Goal: Task Accomplishment & Management: Use online tool/utility

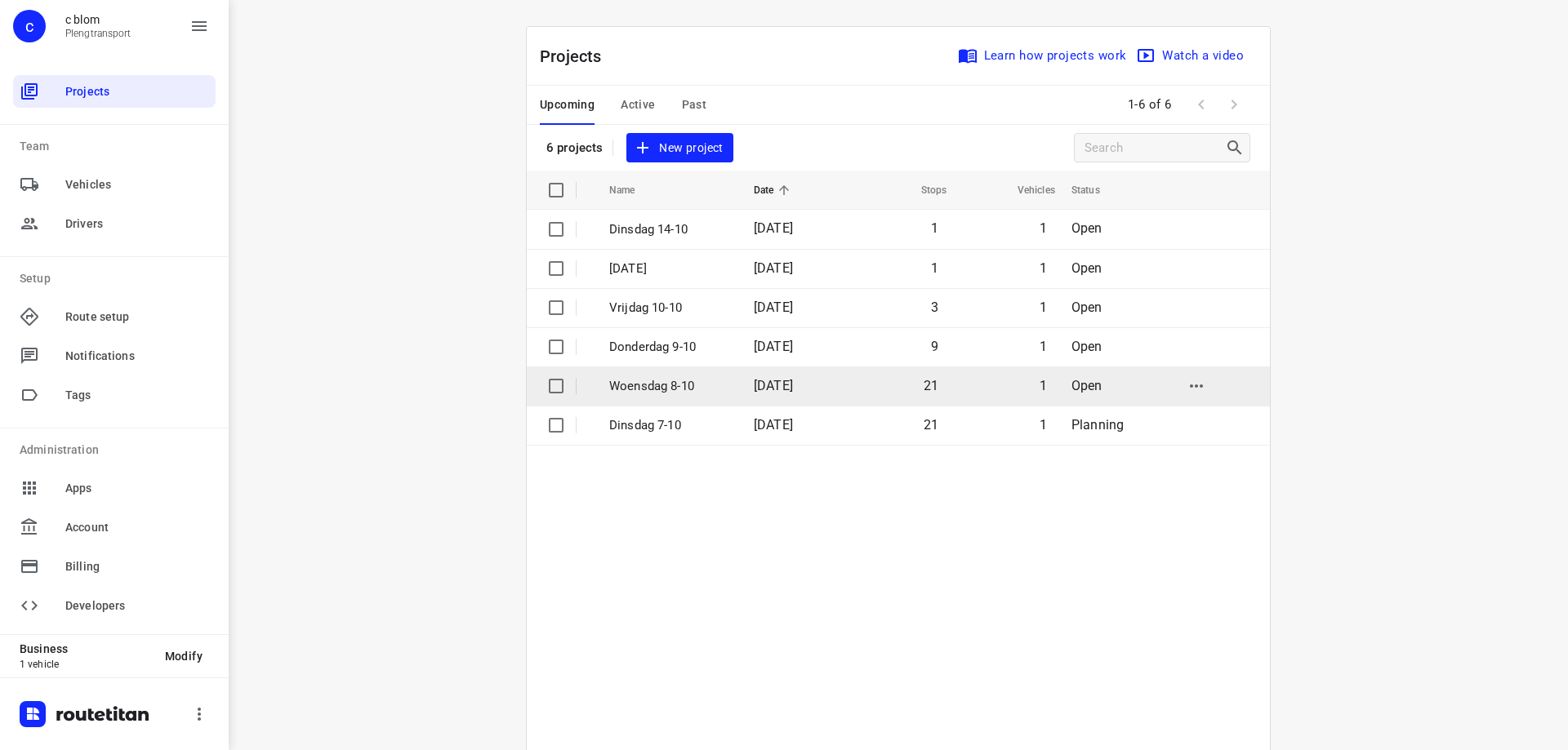
click at [777, 396] on td "[DATE]" at bounding box center [793, 386] width 105 height 39
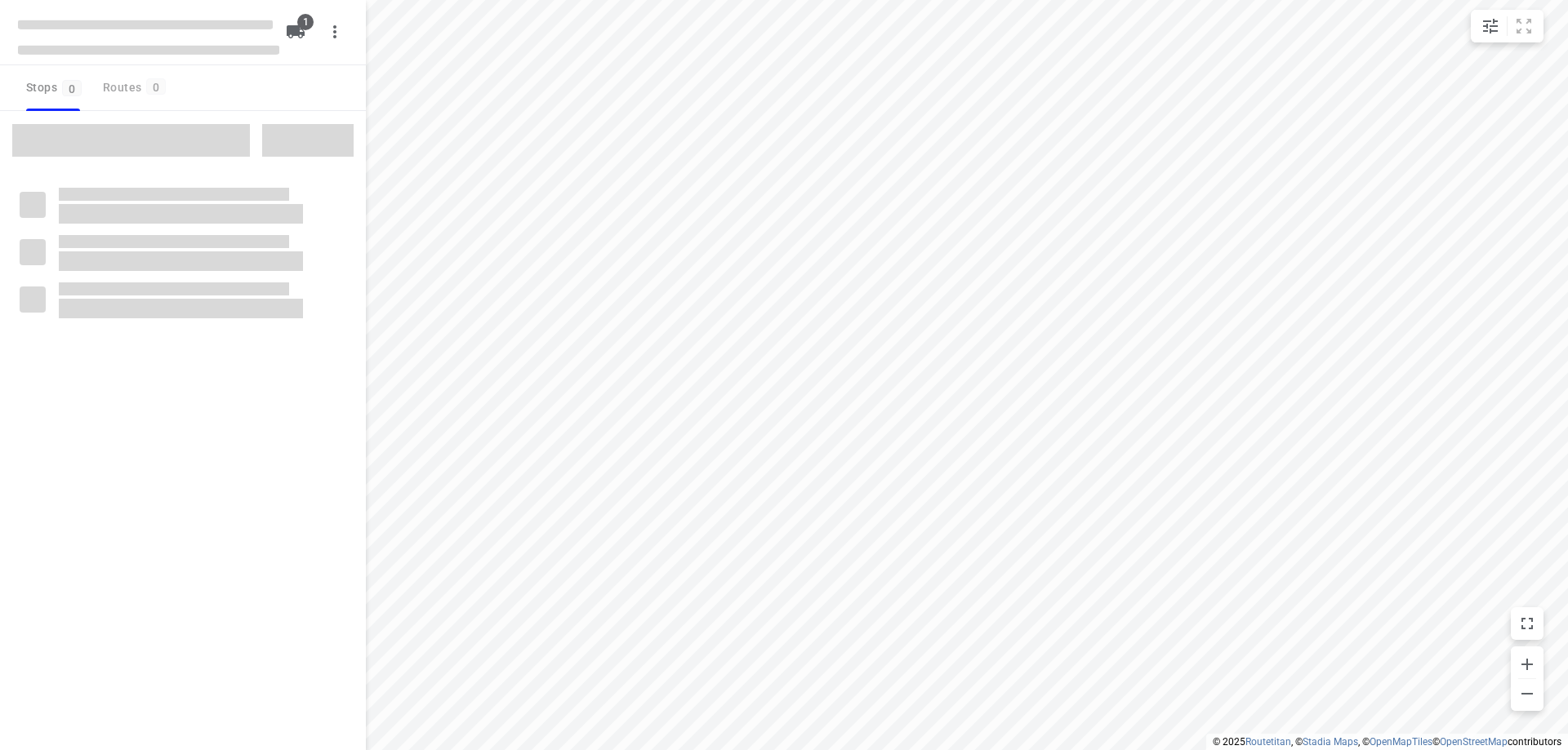
type input "distance"
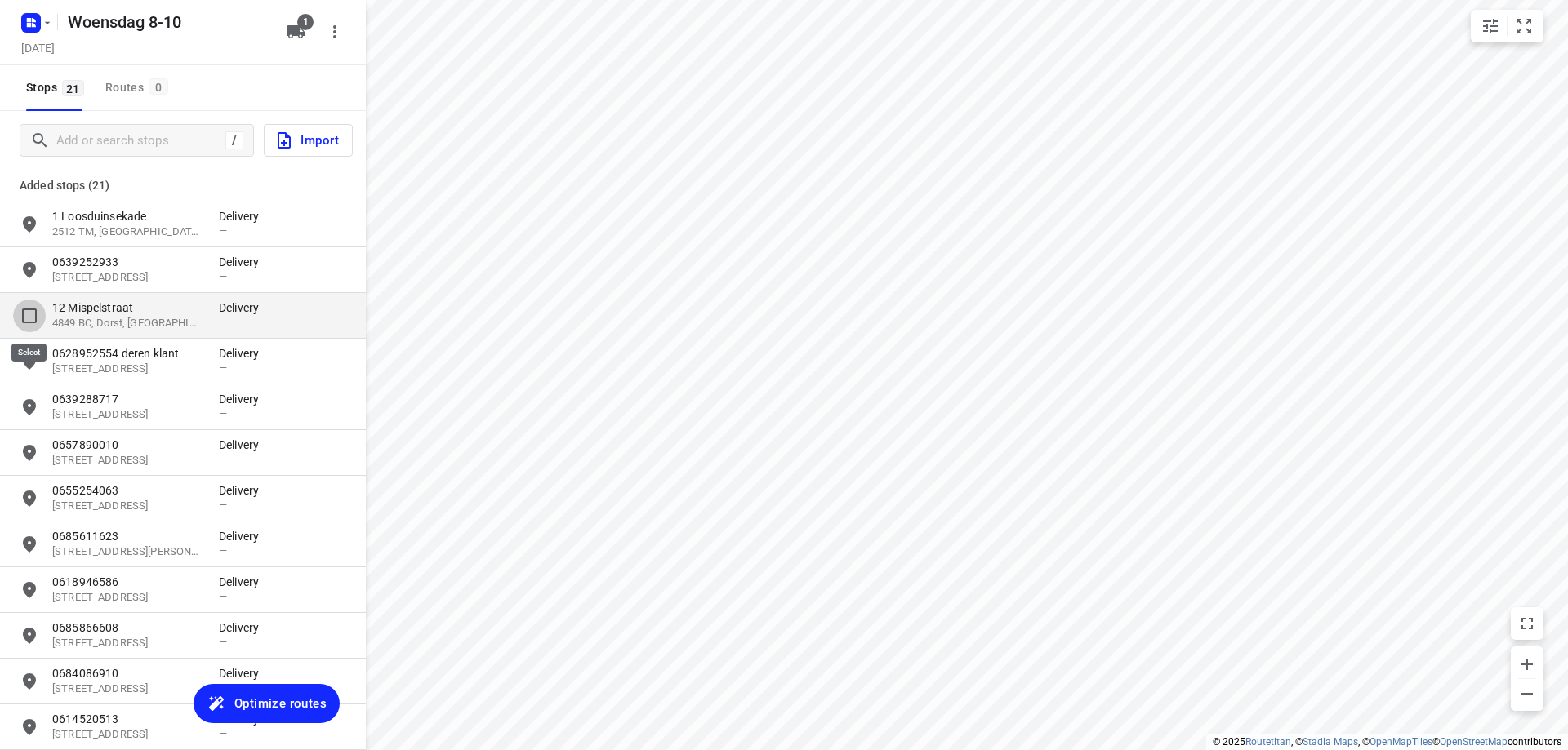
click at [31, 318] on input "grid" at bounding box center [29, 316] width 32 height 32
checkbox input "true"
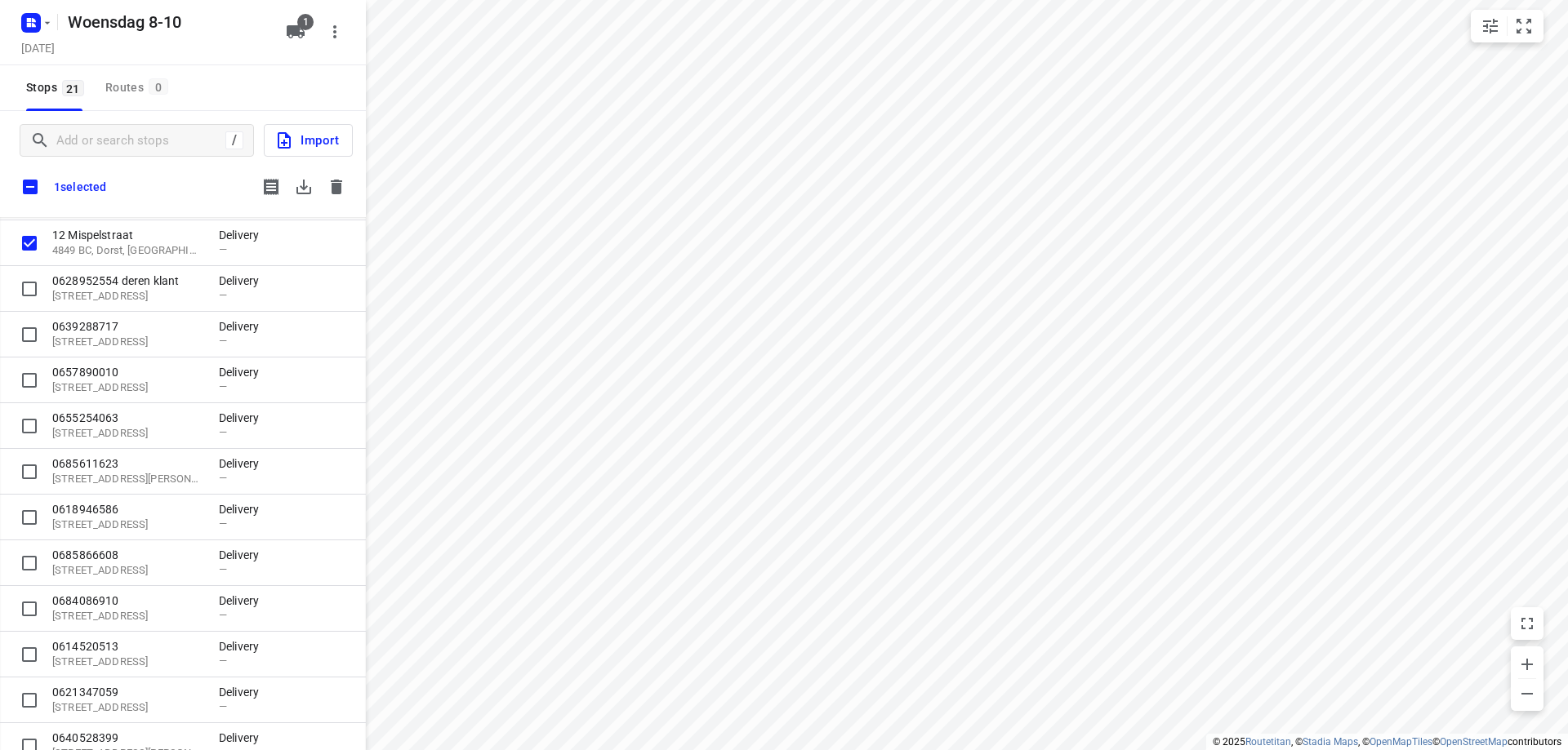
scroll to position [69, 0]
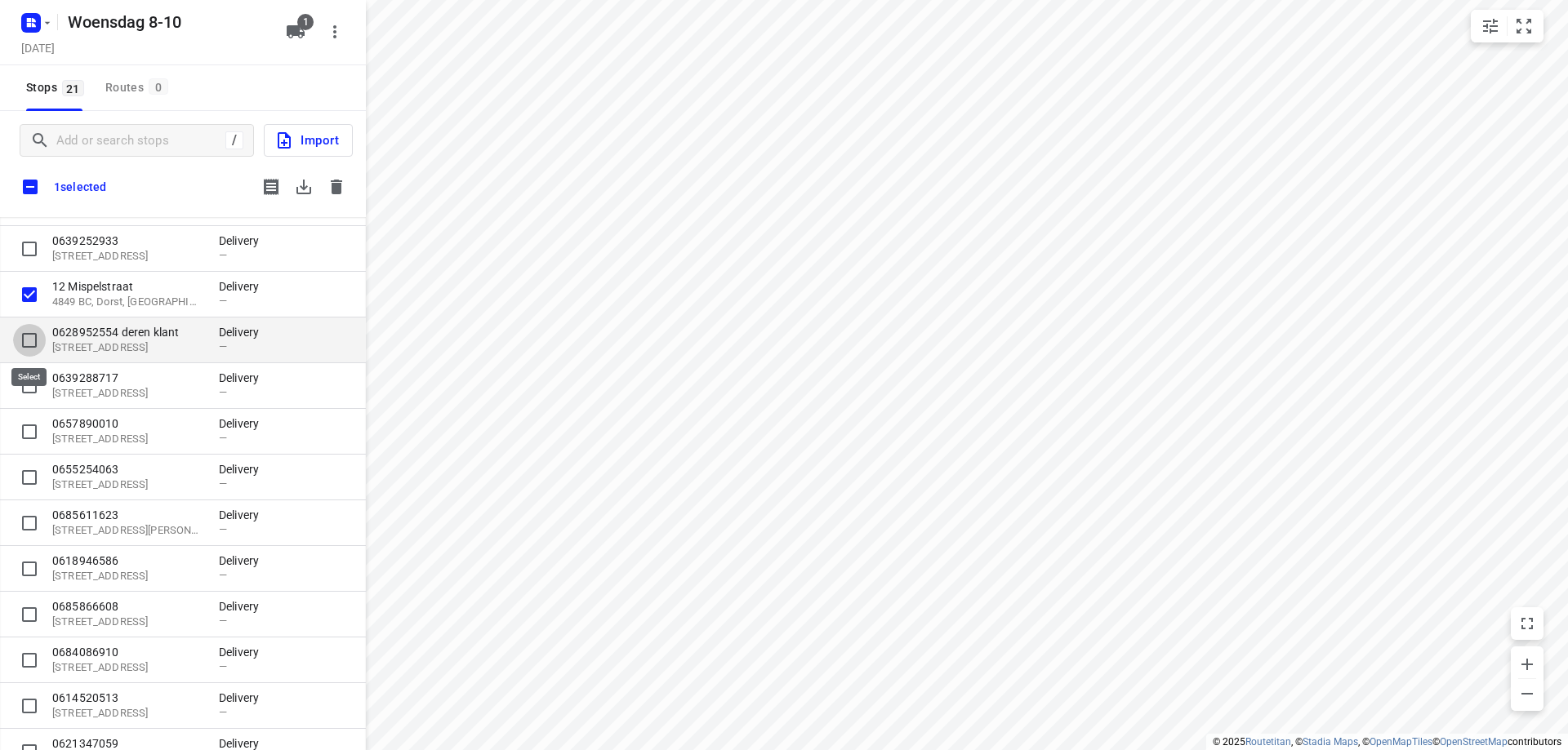
click at [35, 335] on input "grid" at bounding box center [29, 341] width 32 height 32
checkbox input "true"
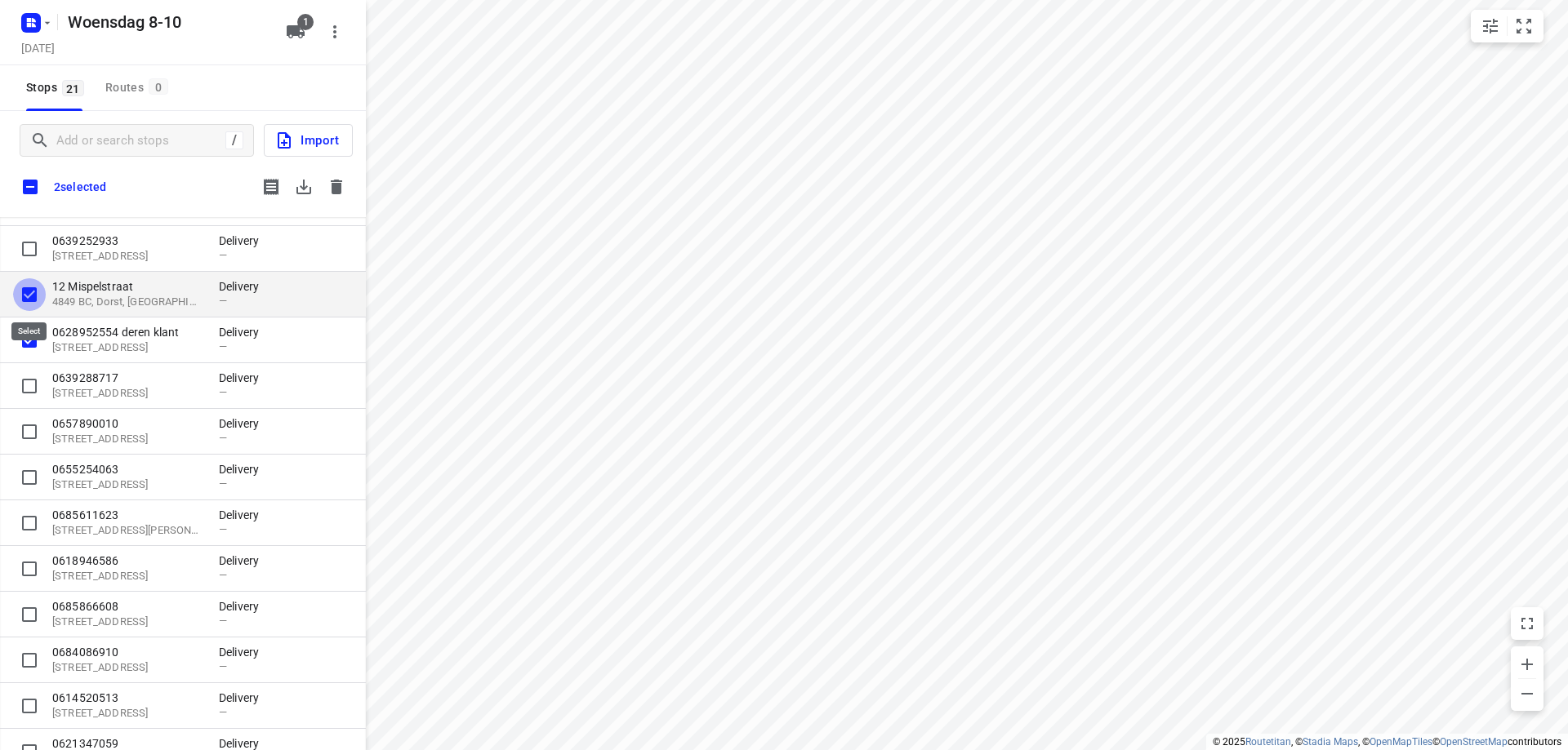
click at [26, 298] on input "grid" at bounding box center [29, 295] width 32 height 32
checkbox input "false"
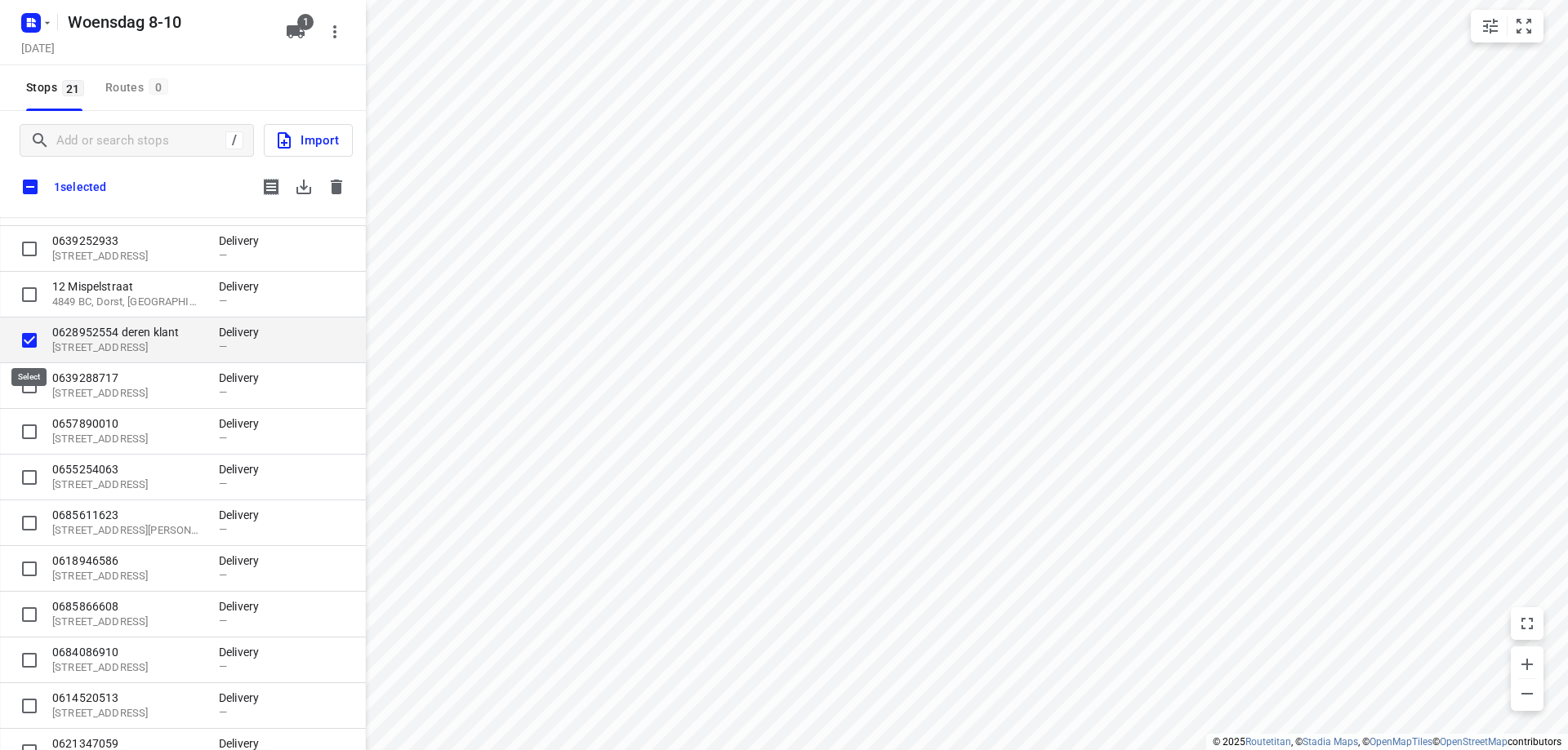
click at [26, 335] on input "grid" at bounding box center [29, 341] width 32 height 32
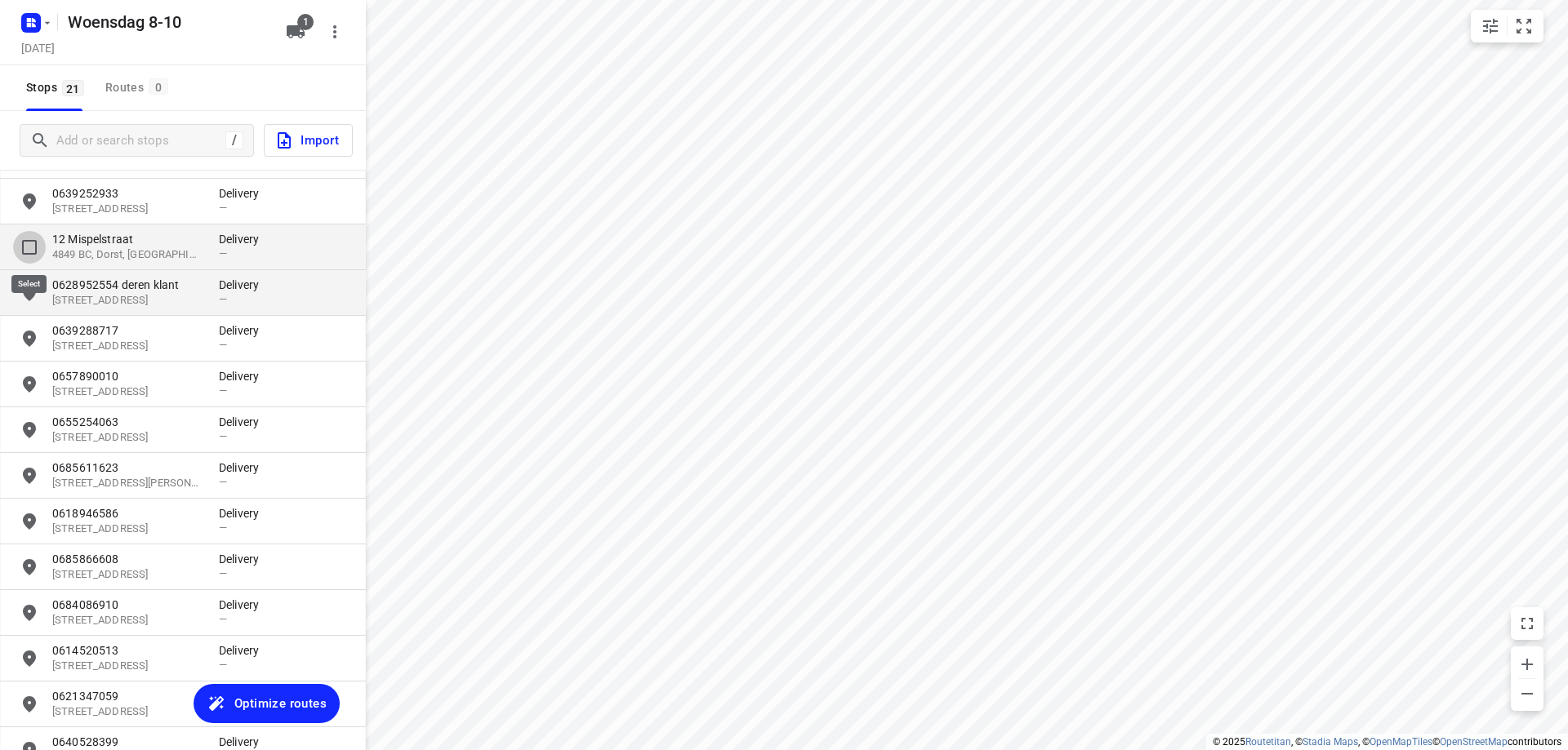
click at [44, 246] on input "grid" at bounding box center [29, 247] width 32 height 32
checkbox input "true"
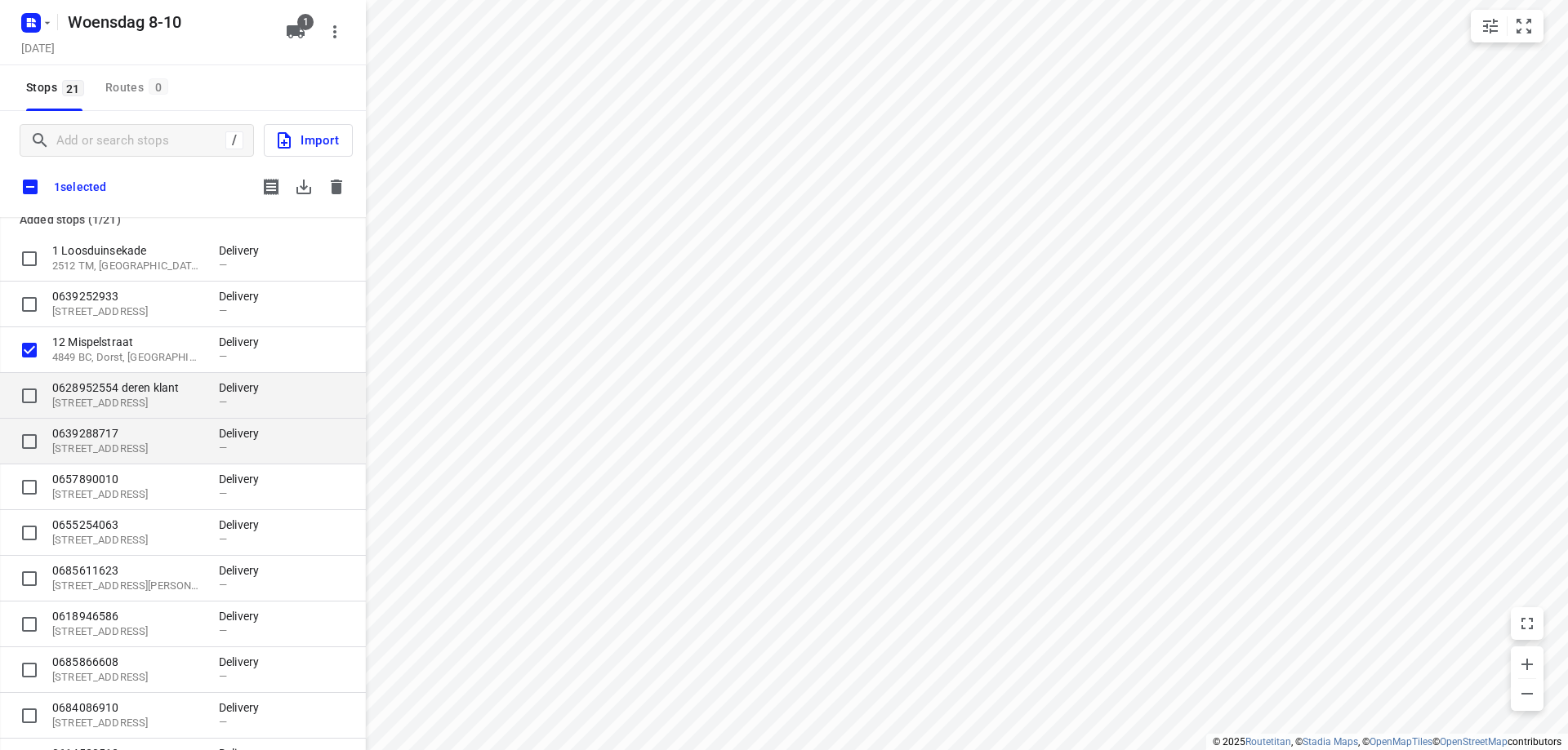
scroll to position [0, 0]
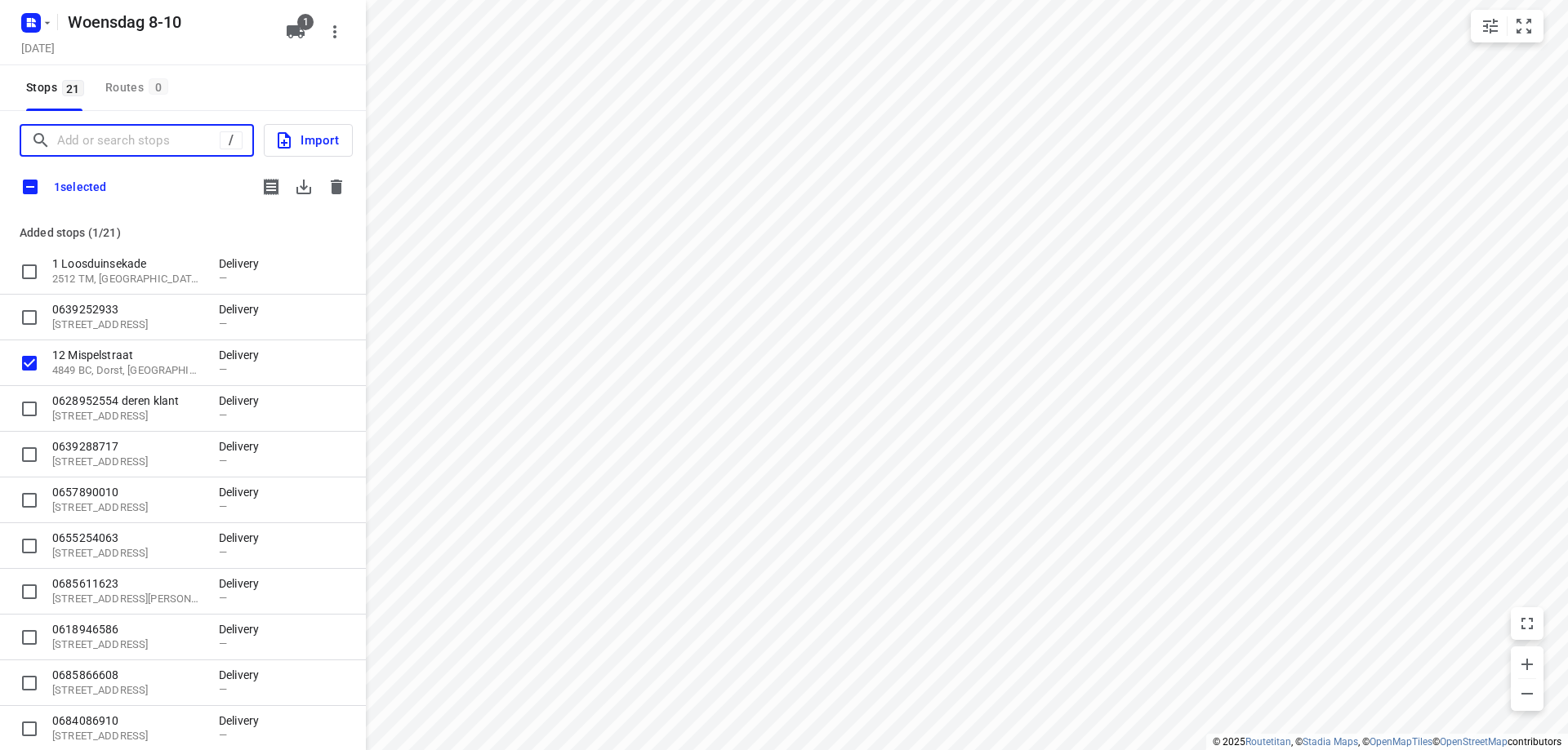
click at [150, 134] on input "Add or search stops" at bounding box center [138, 141] width 163 height 26
click at [335, 185] on icon "button" at bounding box center [335, 186] width 11 height 14
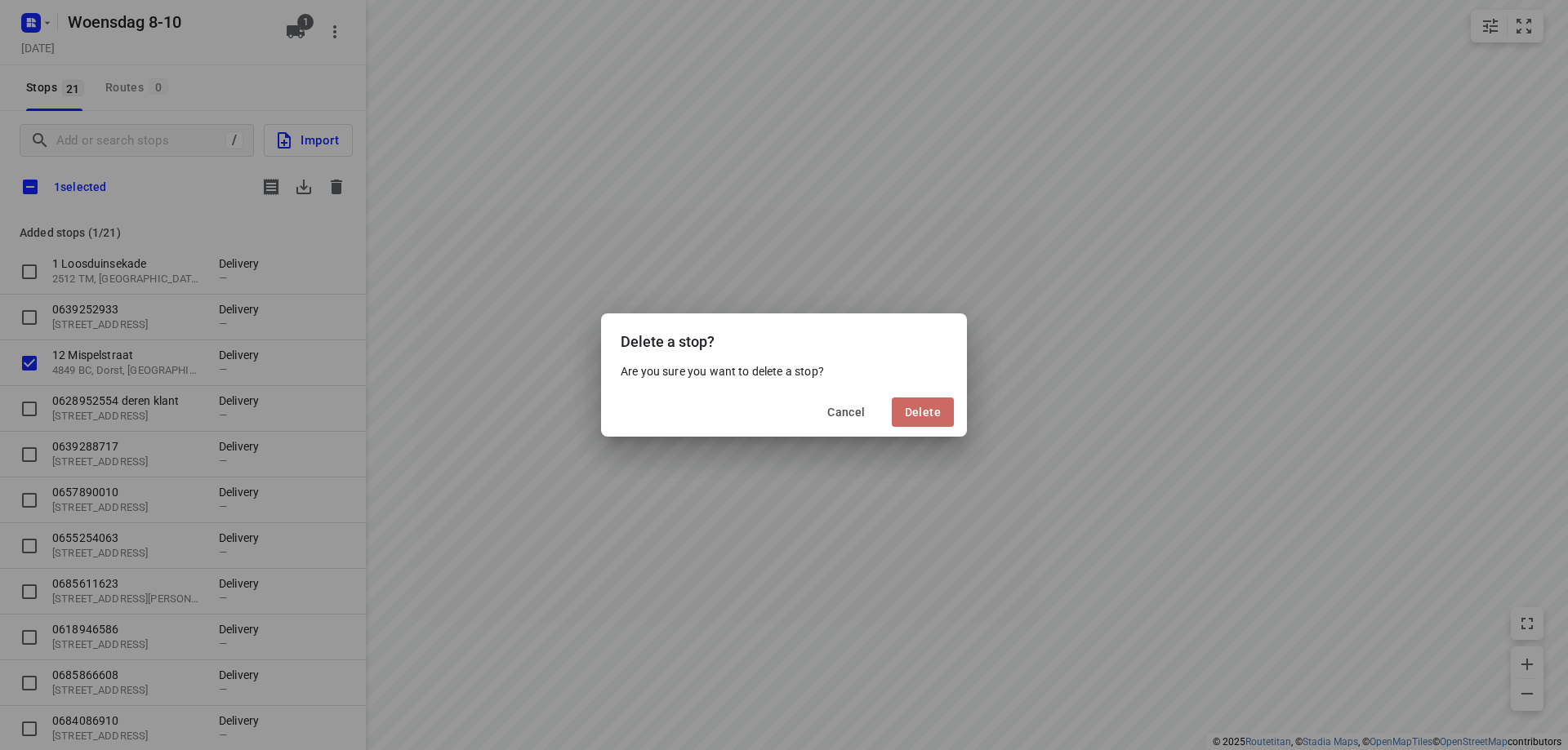
click at [940, 408] on span "Delete" at bounding box center [923, 412] width 36 height 13
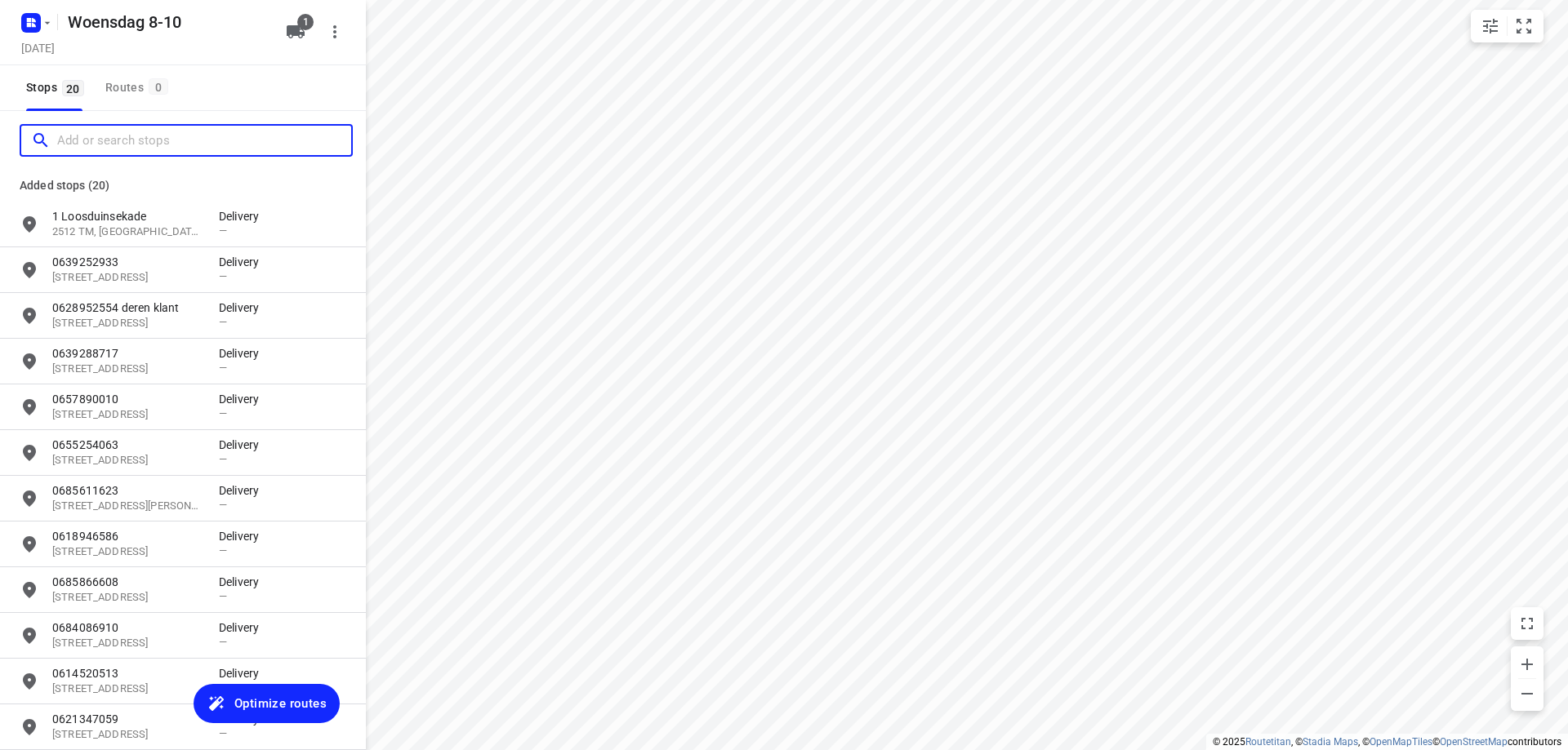
click at [184, 139] on input "Add or search stops" at bounding box center [203, 141] width 294 height 26
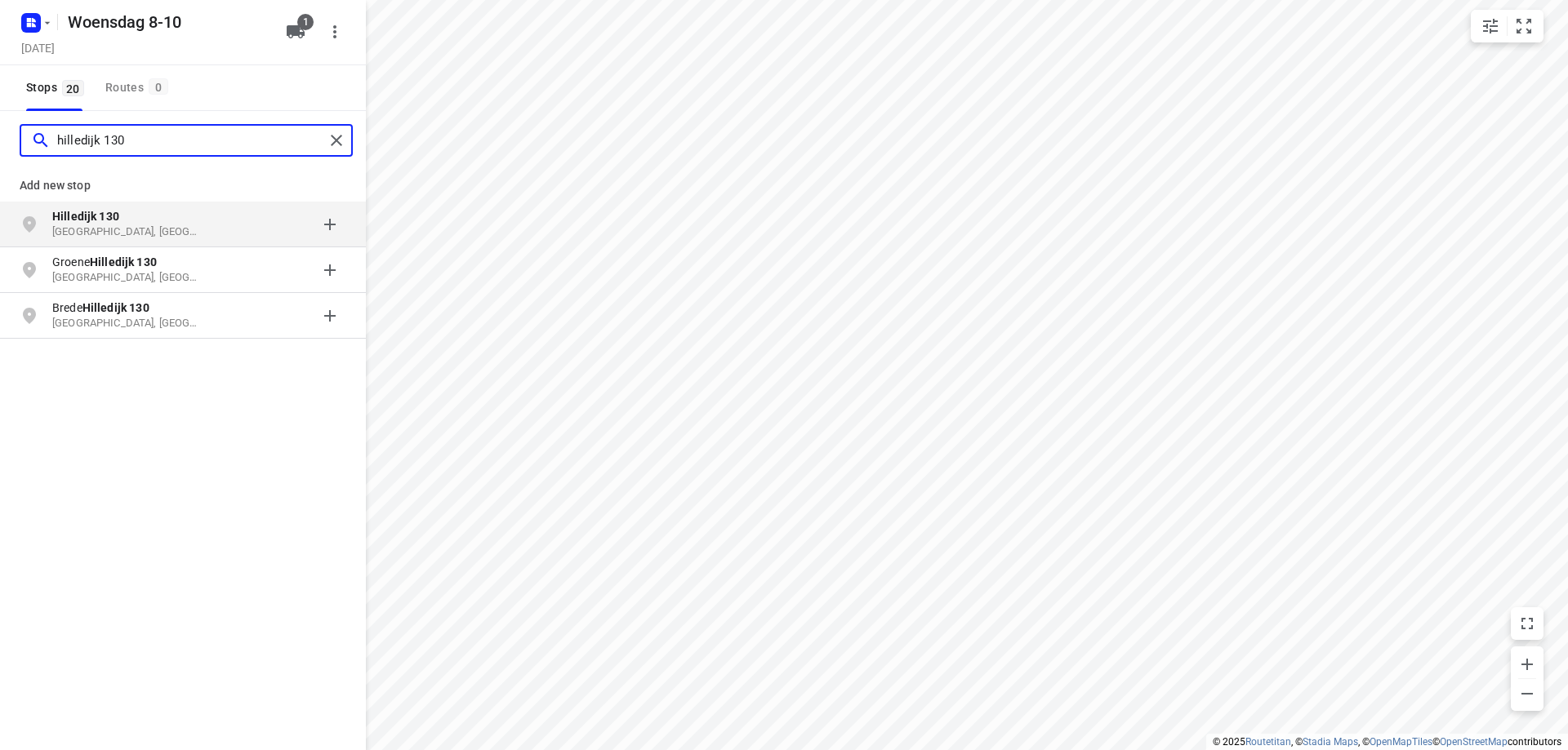
type input "hilledijk 130"
click at [164, 237] on p "[GEOGRAPHIC_DATA], [GEOGRAPHIC_DATA]" at bounding box center [127, 232] width 150 height 15
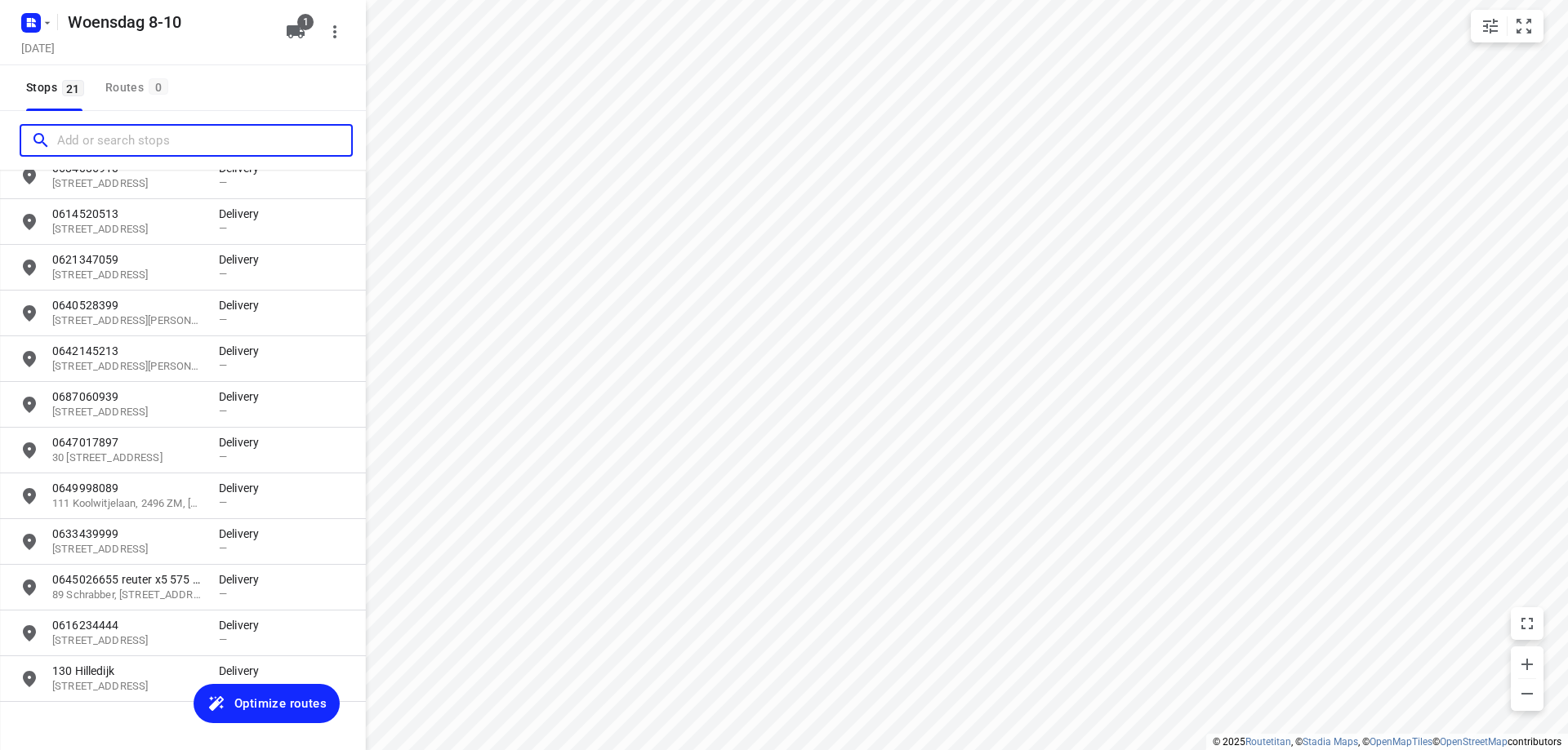
scroll to position [487, 0]
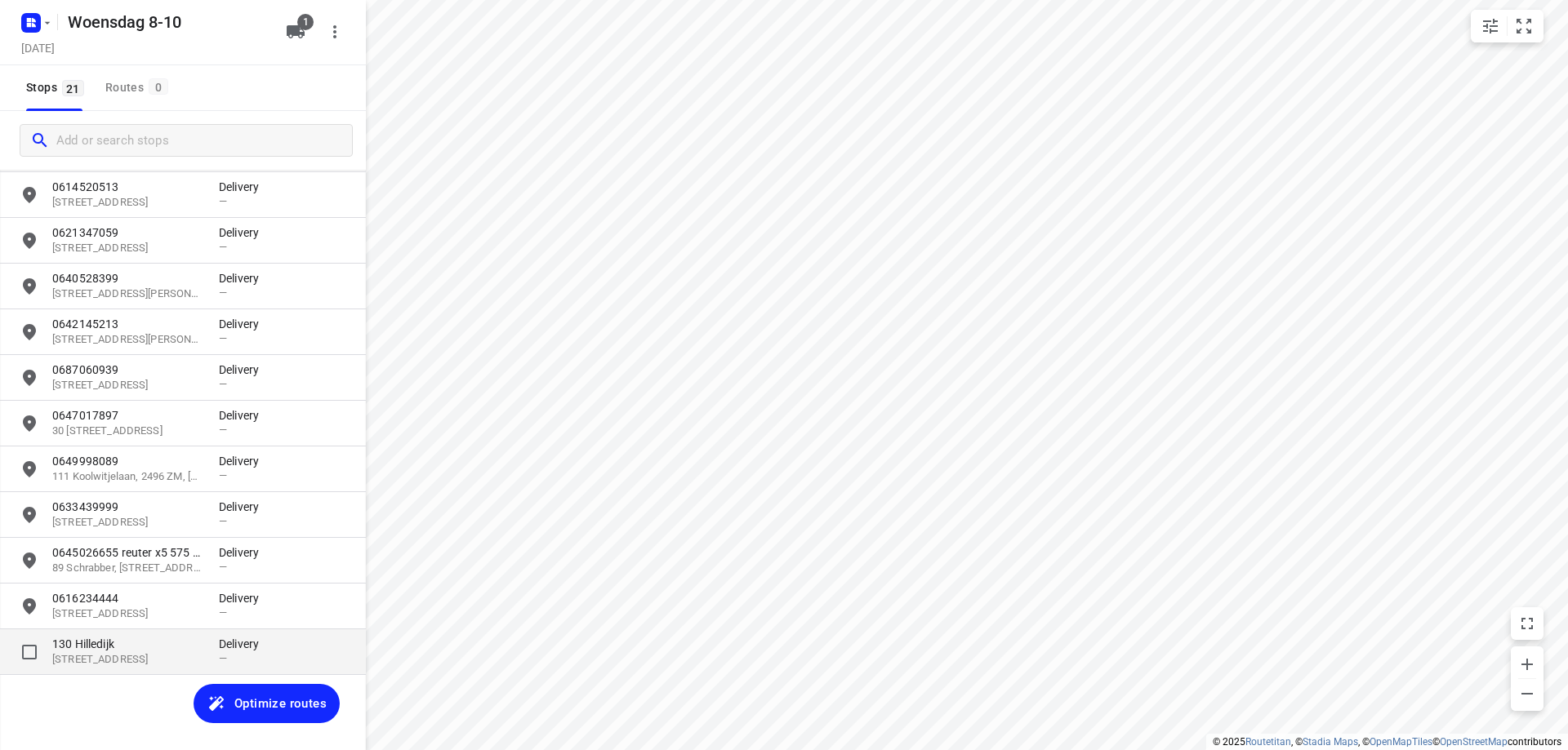
click at [160, 646] on p "130 Hilledijk" at bounding box center [127, 644] width 150 height 16
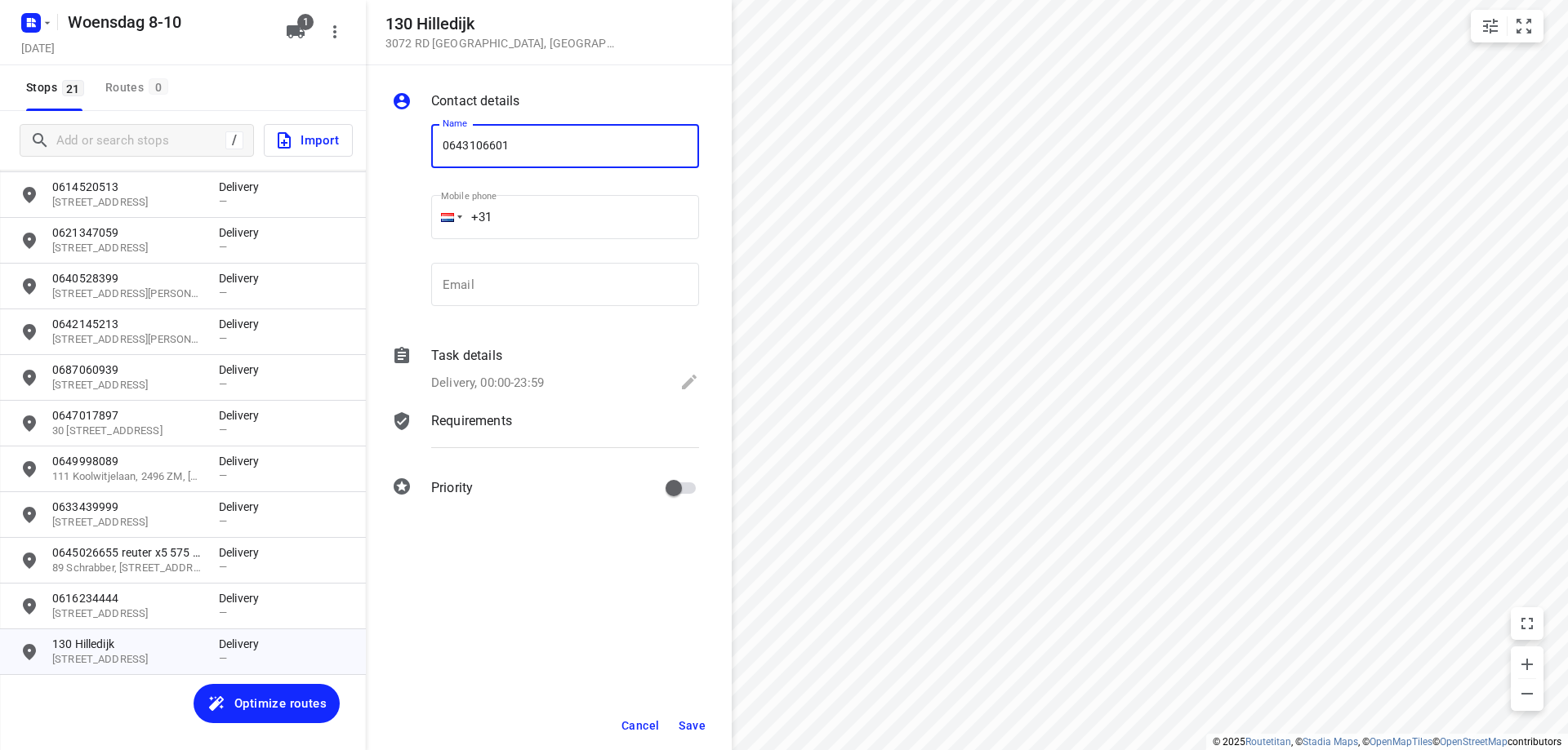
type input "0643106601"
click at [702, 735] on button "Save" at bounding box center [691, 725] width 40 height 30
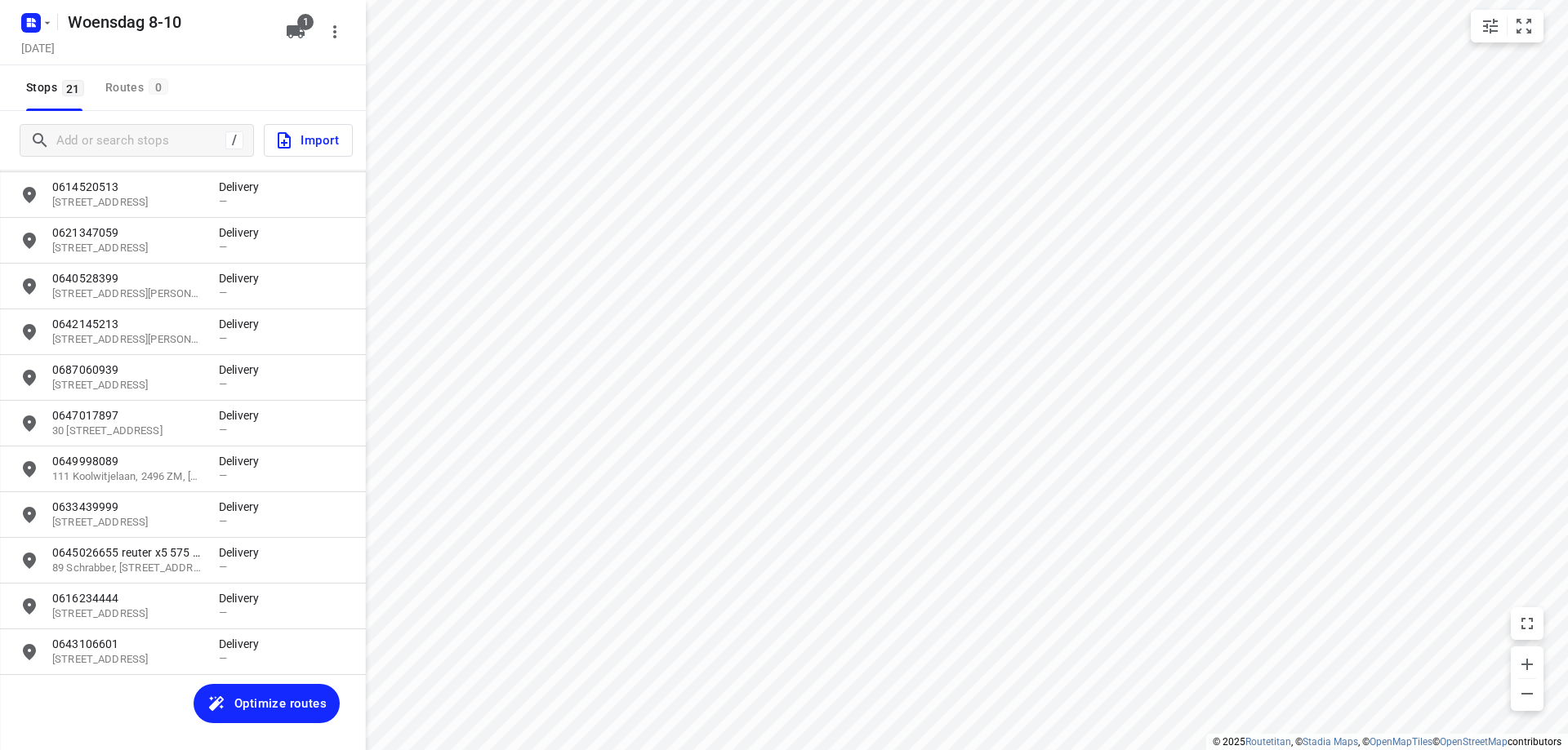
click at [287, 707] on span "Optimize routes" at bounding box center [280, 703] width 92 height 21
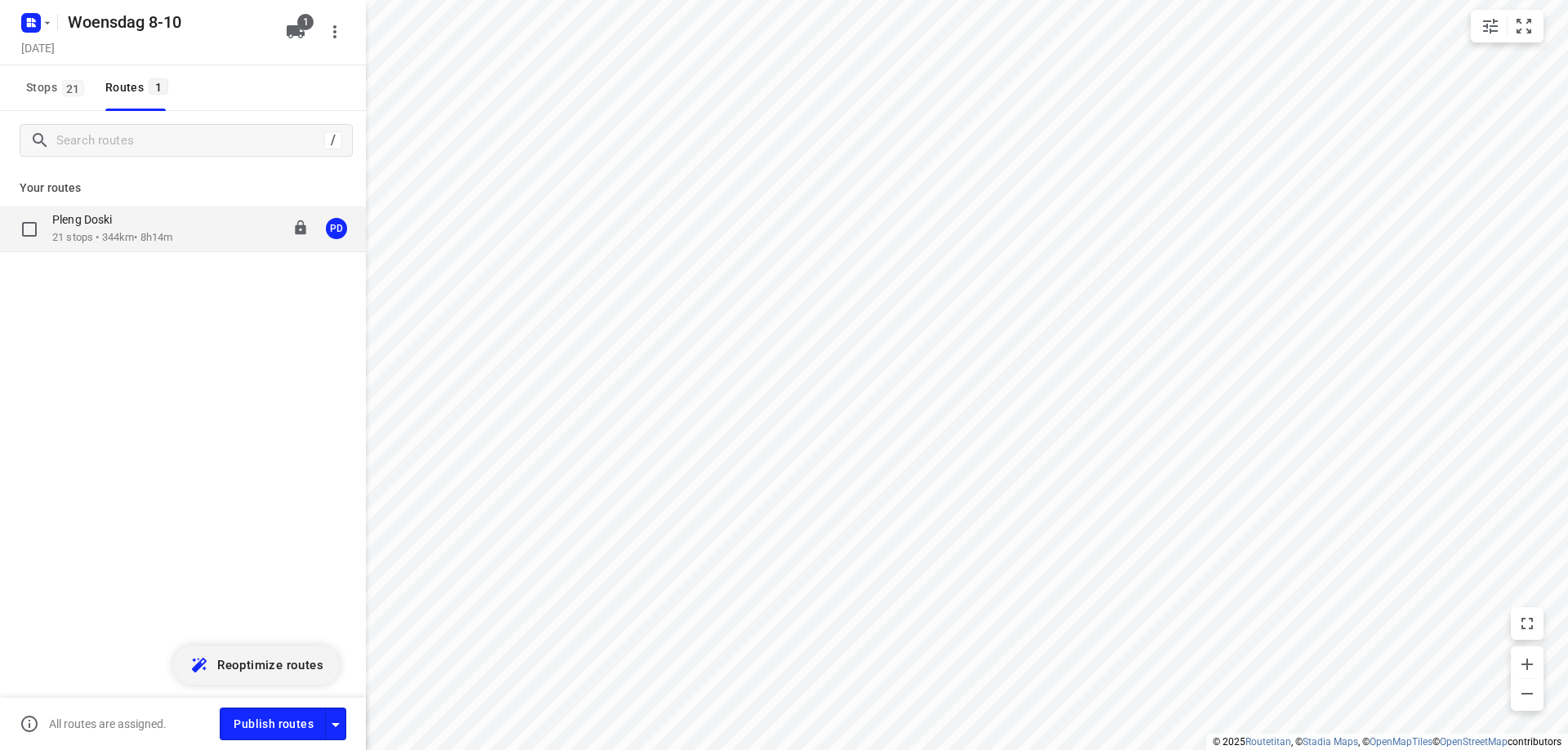
click at [132, 238] on p "21 stops • 344km • 8h14m" at bounding box center [112, 238] width 120 height 15
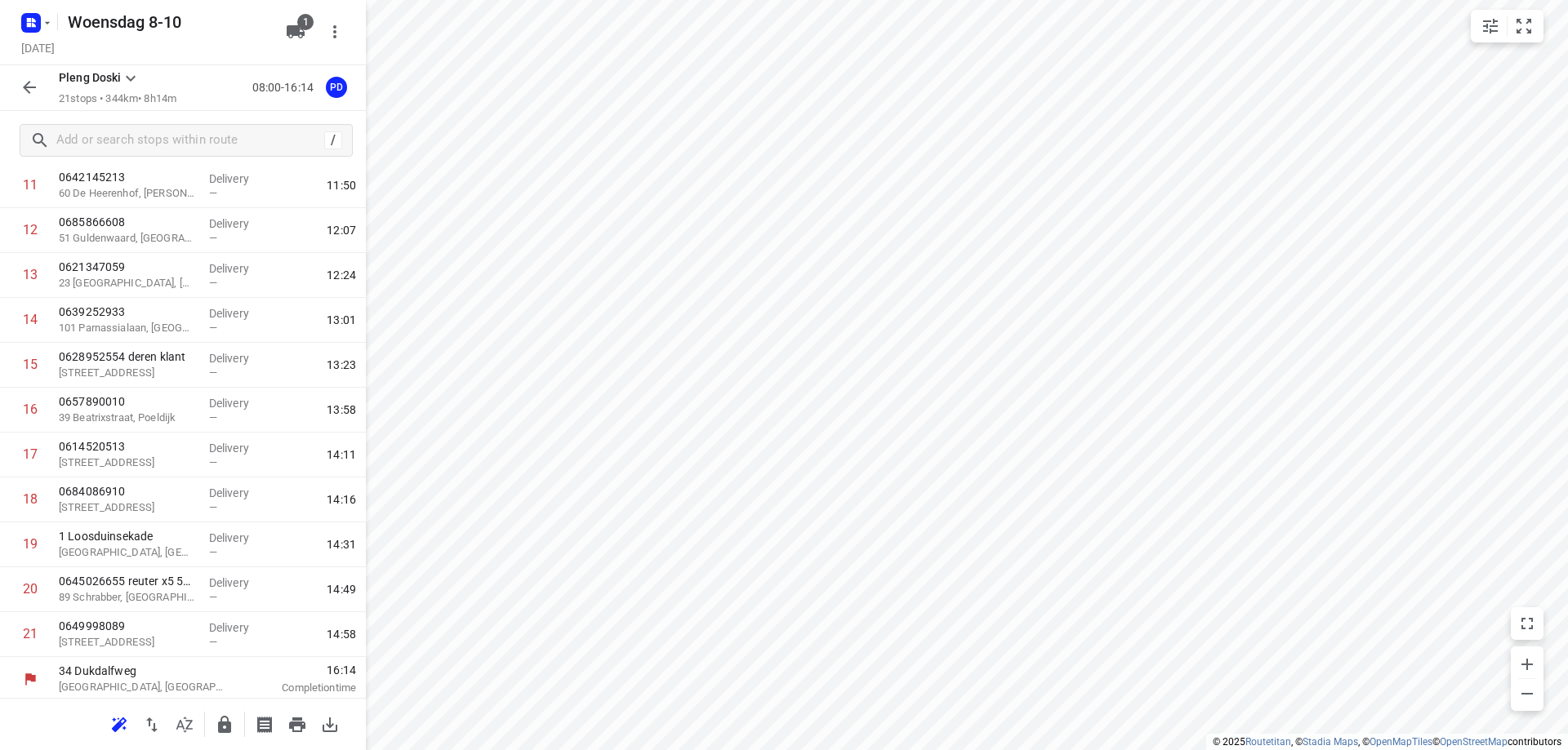
scroll to position [541, 0]
click at [153, 730] on icon "button" at bounding box center [152, 724] width 11 height 14
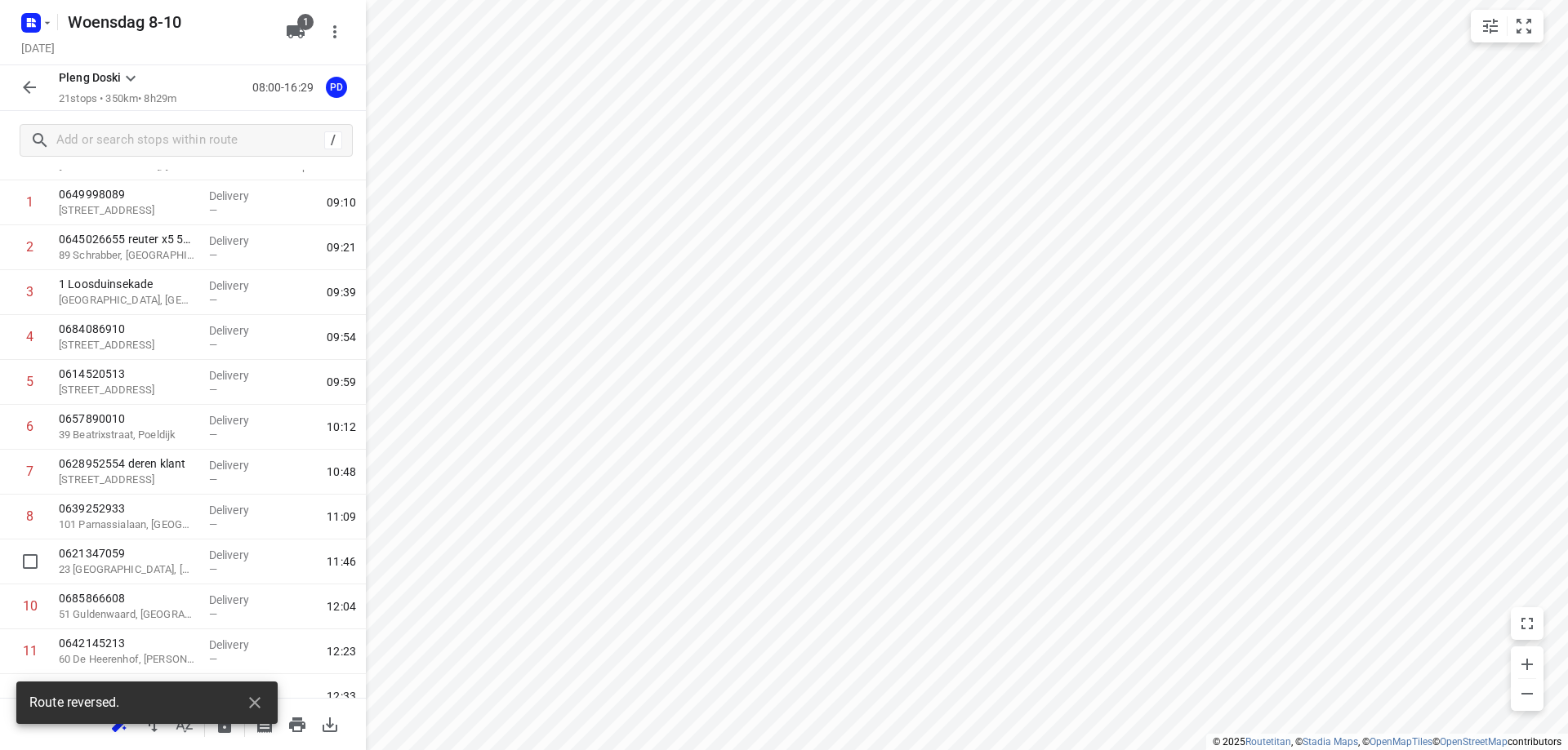
scroll to position [0, 0]
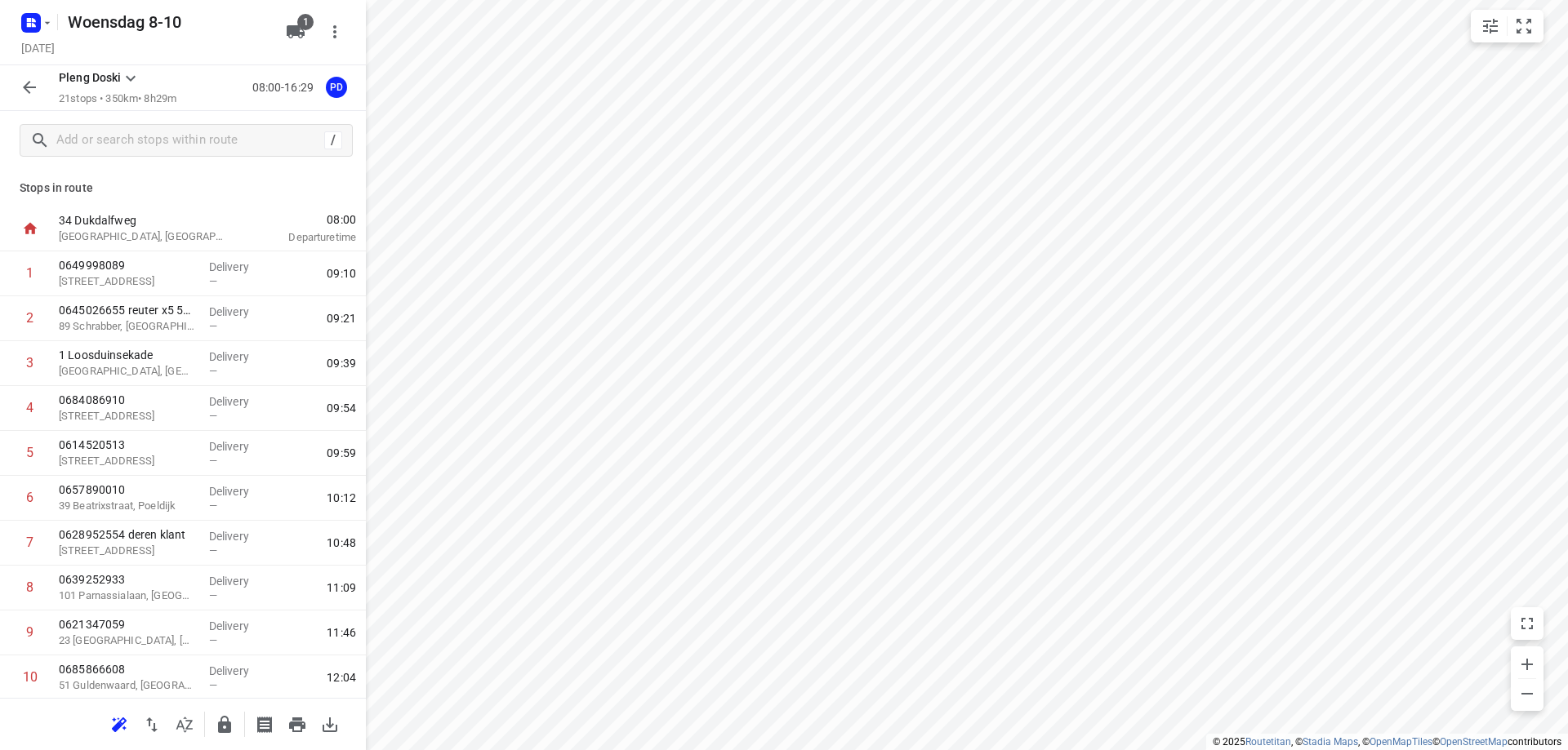
click at [296, 730] on icon "button" at bounding box center [297, 724] width 16 height 14
click at [113, 147] on input "text" at bounding box center [203, 141] width 294 height 26
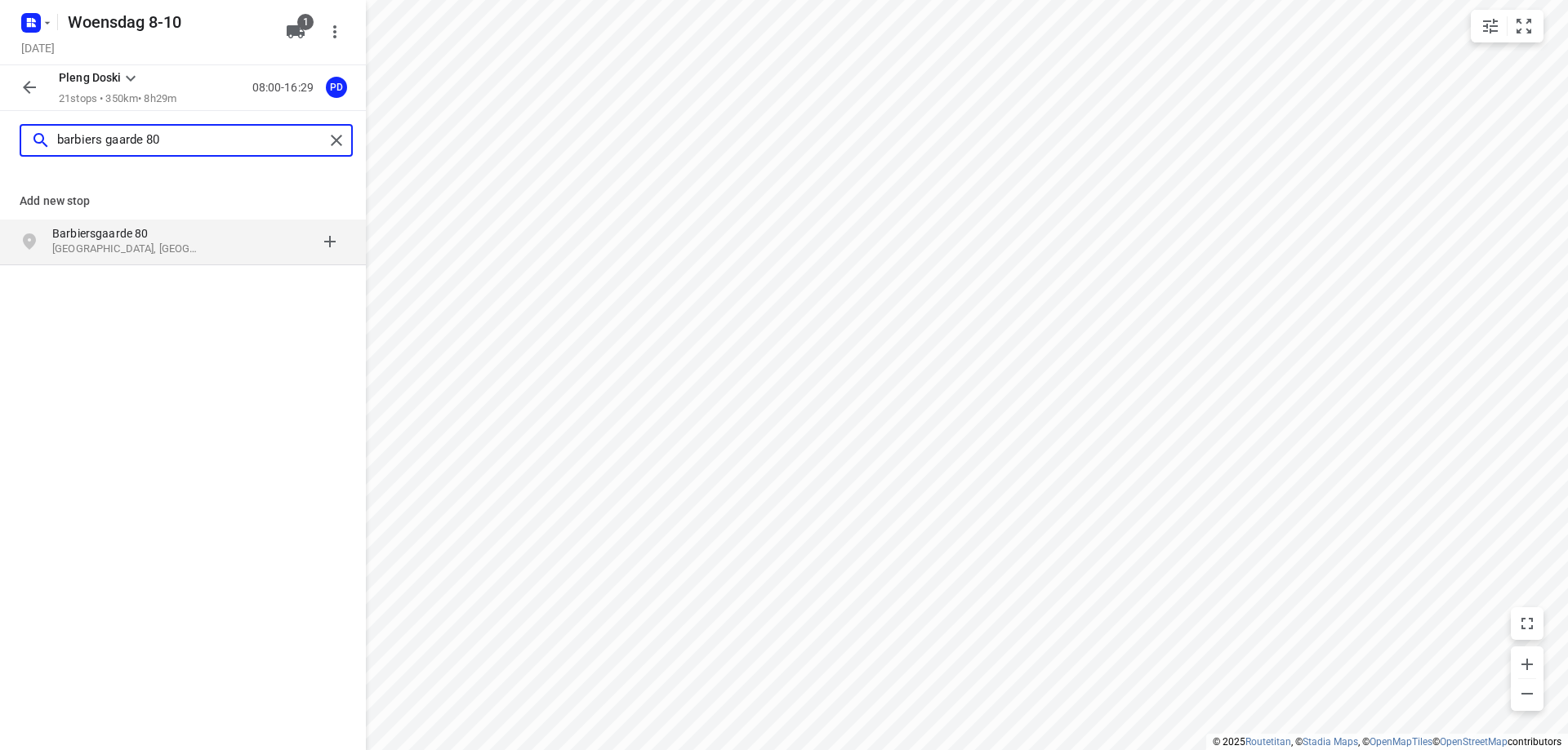
type input "barbiers gaarde 80"
click at [107, 254] on p "[GEOGRAPHIC_DATA], [GEOGRAPHIC_DATA]" at bounding box center [127, 249] width 150 height 15
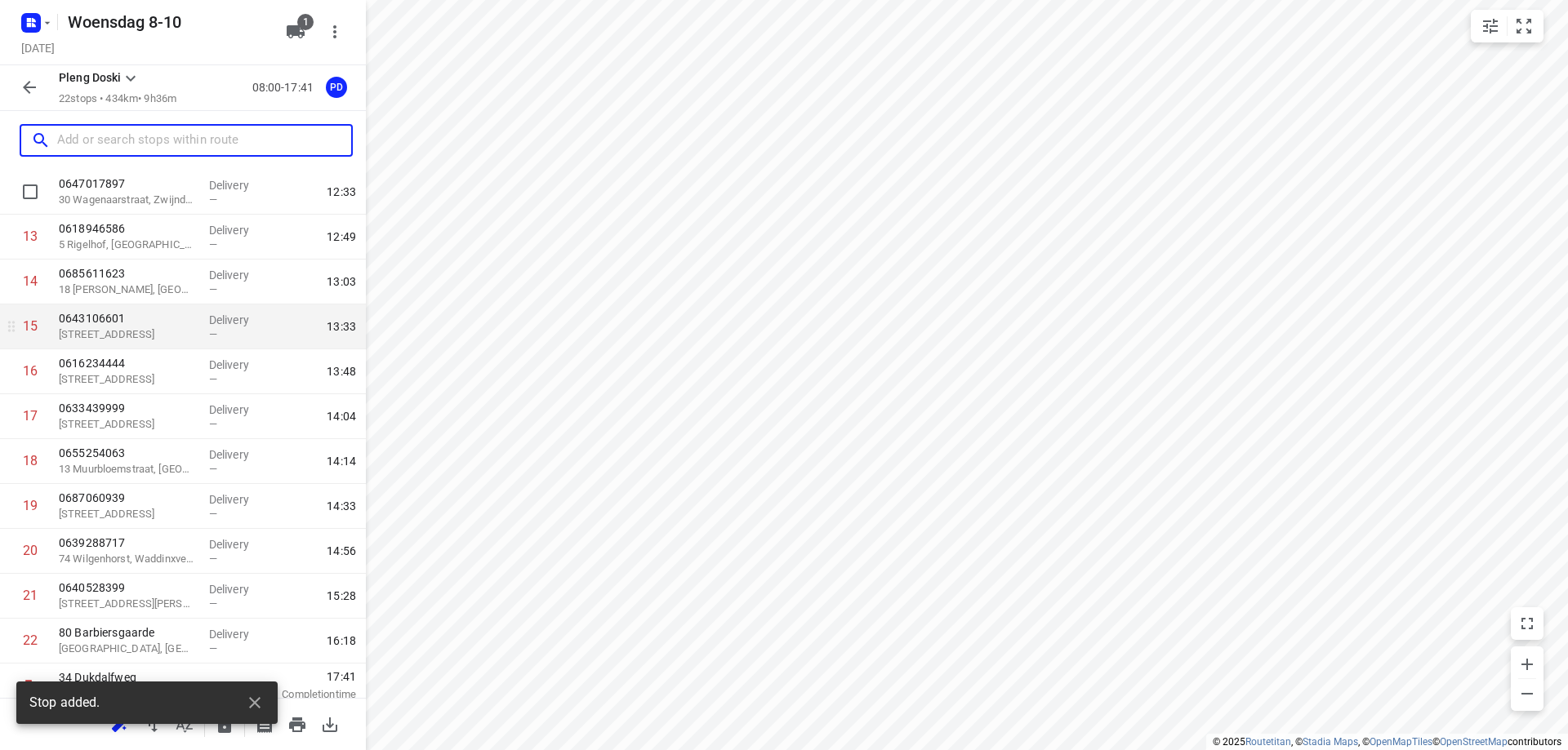
scroll to position [587, 0]
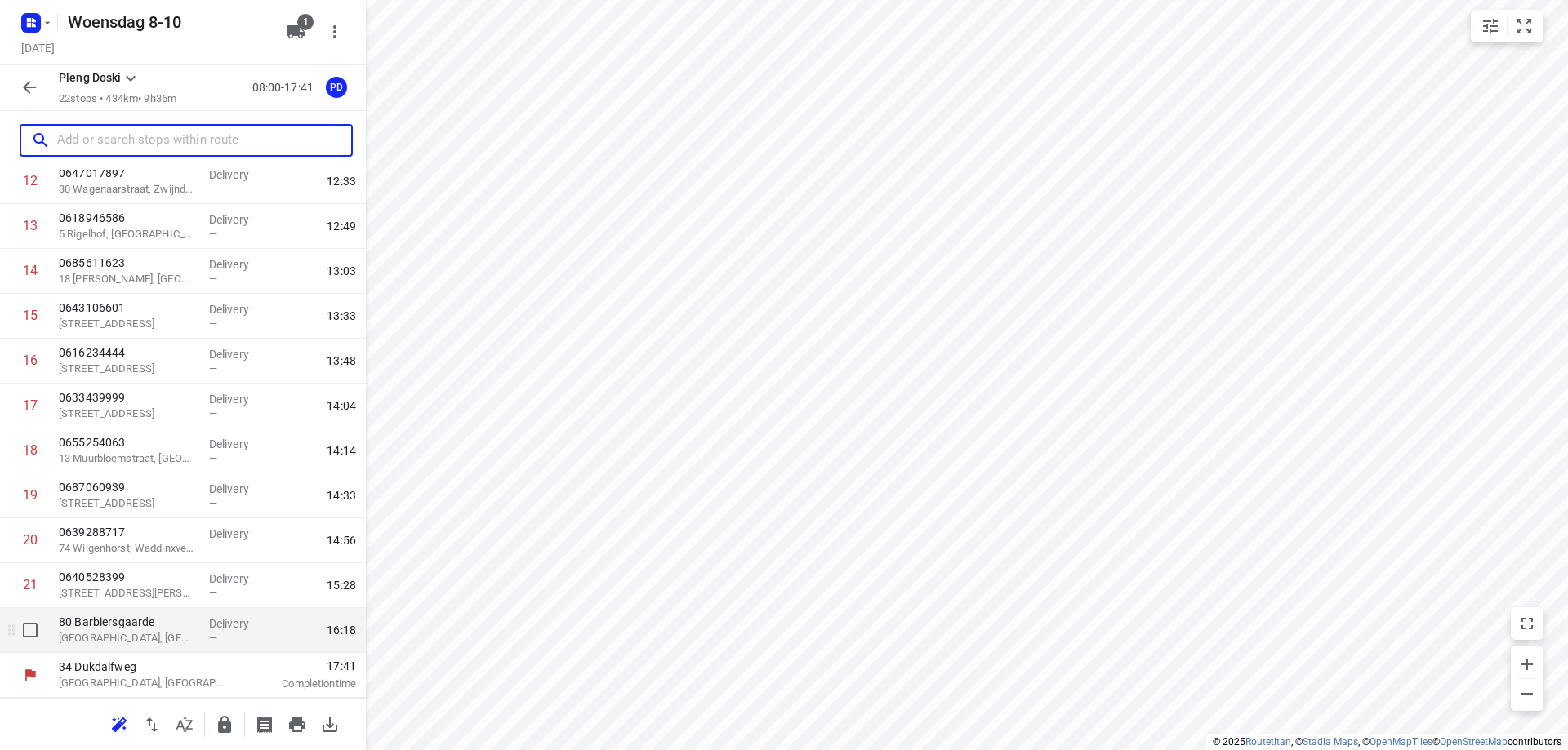
click at [121, 634] on p "[GEOGRAPHIC_DATA], [GEOGRAPHIC_DATA]" at bounding box center [127, 638] width 137 height 16
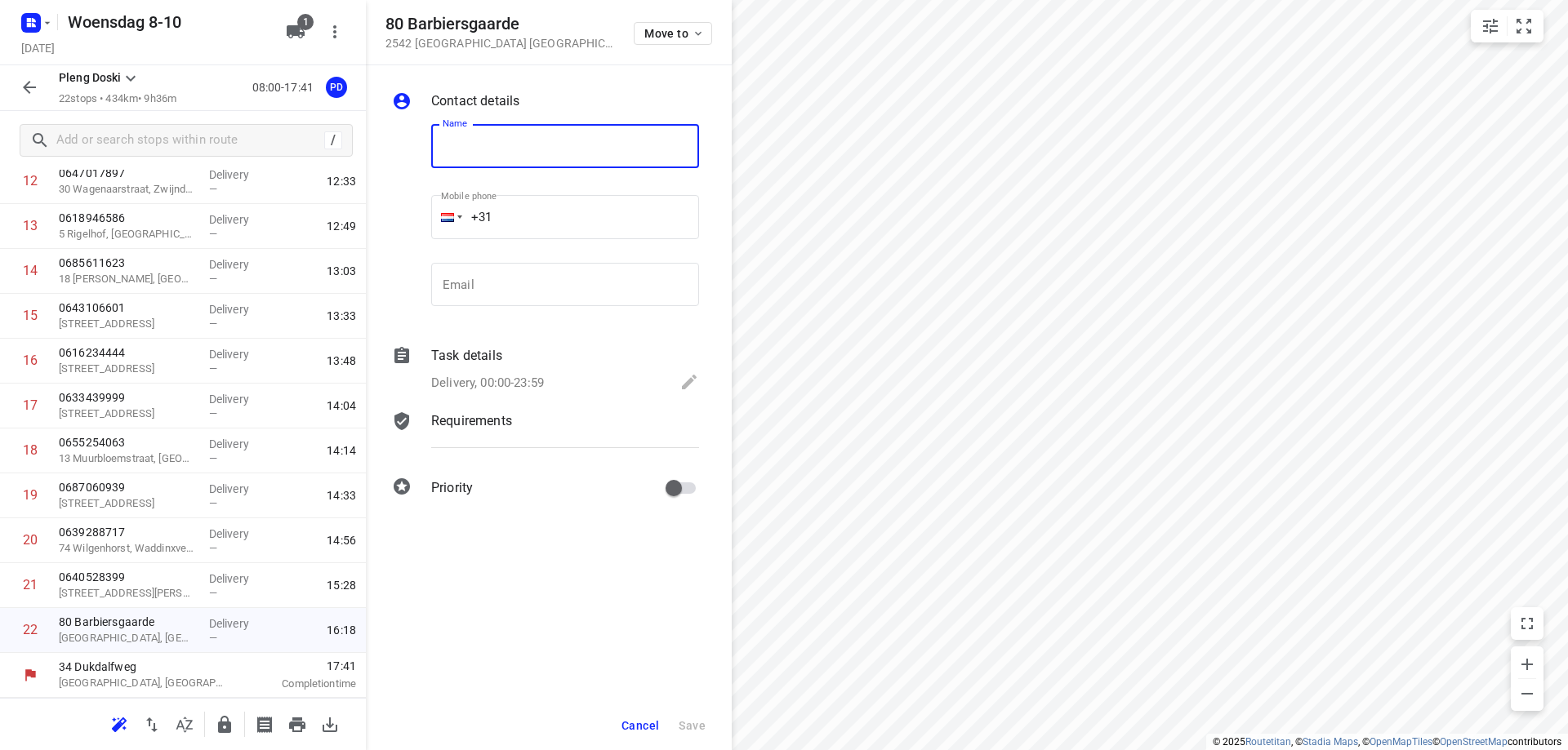
click at [623, 720] on span "Cancel" at bounding box center [640, 725] width 37 height 13
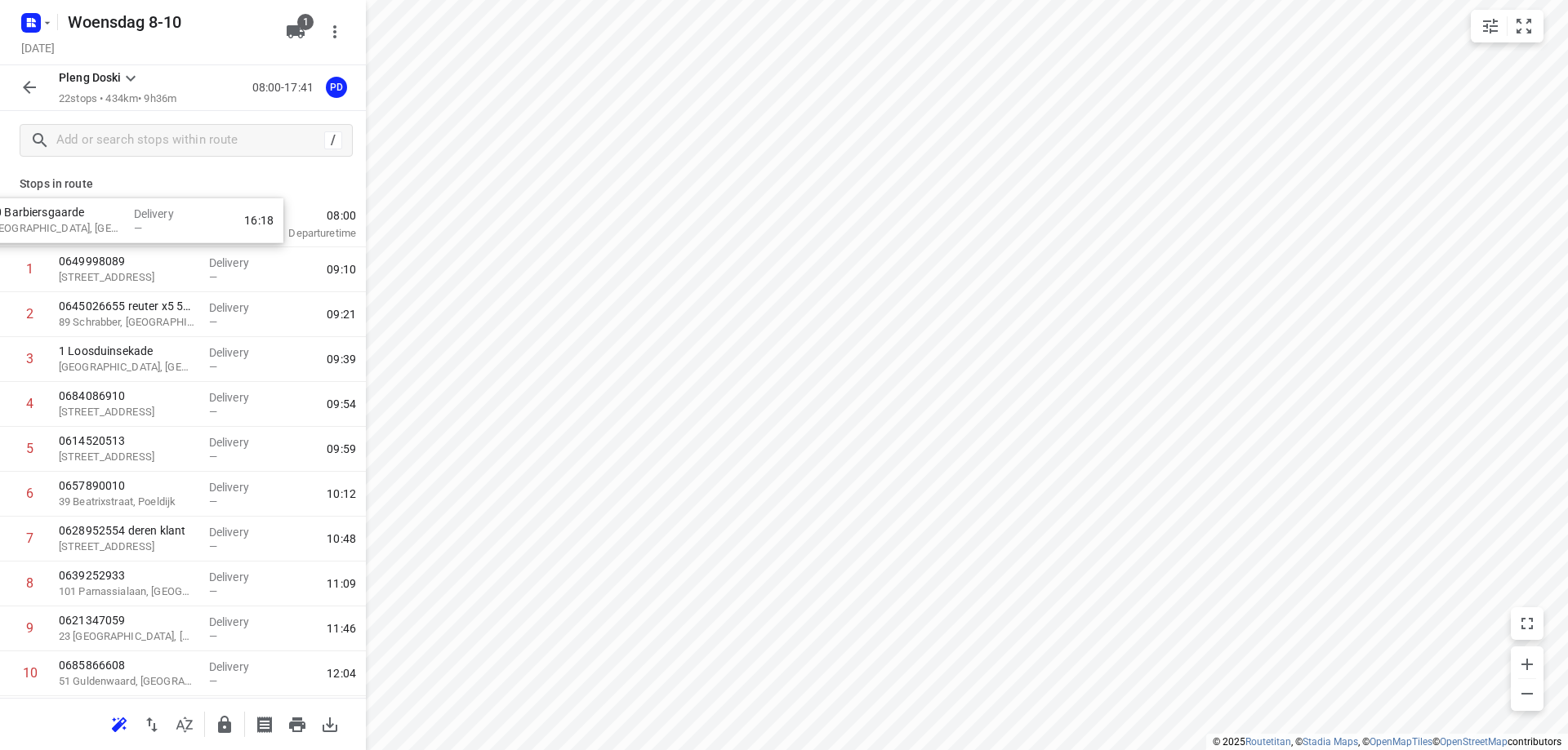
scroll to position [0, 0]
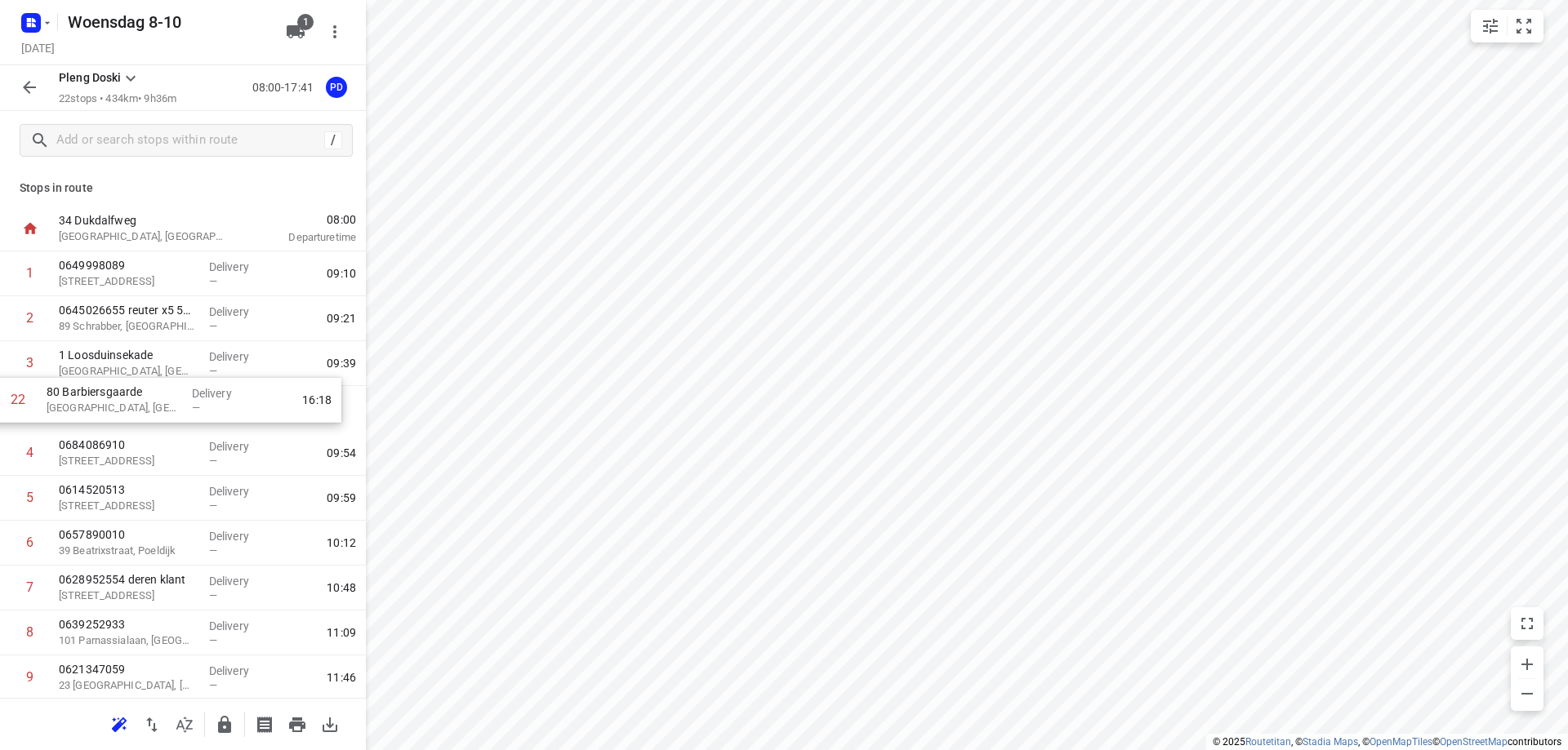
drag, startPoint x: 142, startPoint y: 640, endPoint x: 129, endPoint y: 404, distance: 236.4
click at [129, 404] on div "1 0649998089 111 Koolwitjelaan, [GEOGRAPHIC_DATA] Delivery — 09:10 2 0645026655…" at bounding box center [183, 745] width 366 height 988
click at [153, 407] on p "80 Barbiersgaarde" at bounding box center [127, 399] width 137 height 16
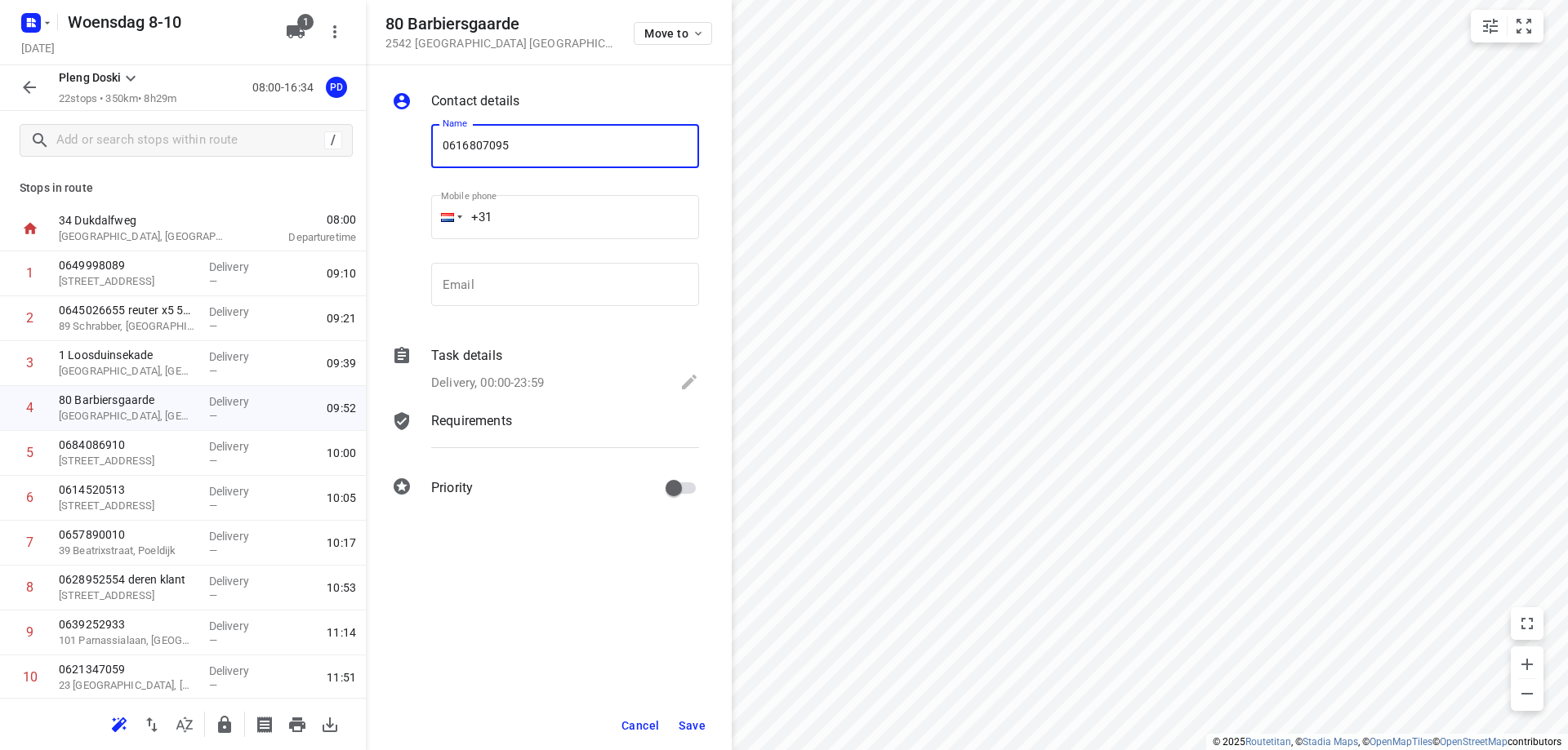
type input "0616807095"
click at [693, 735] on button "Save" at bounding box center [691, 725] width 40 height 30
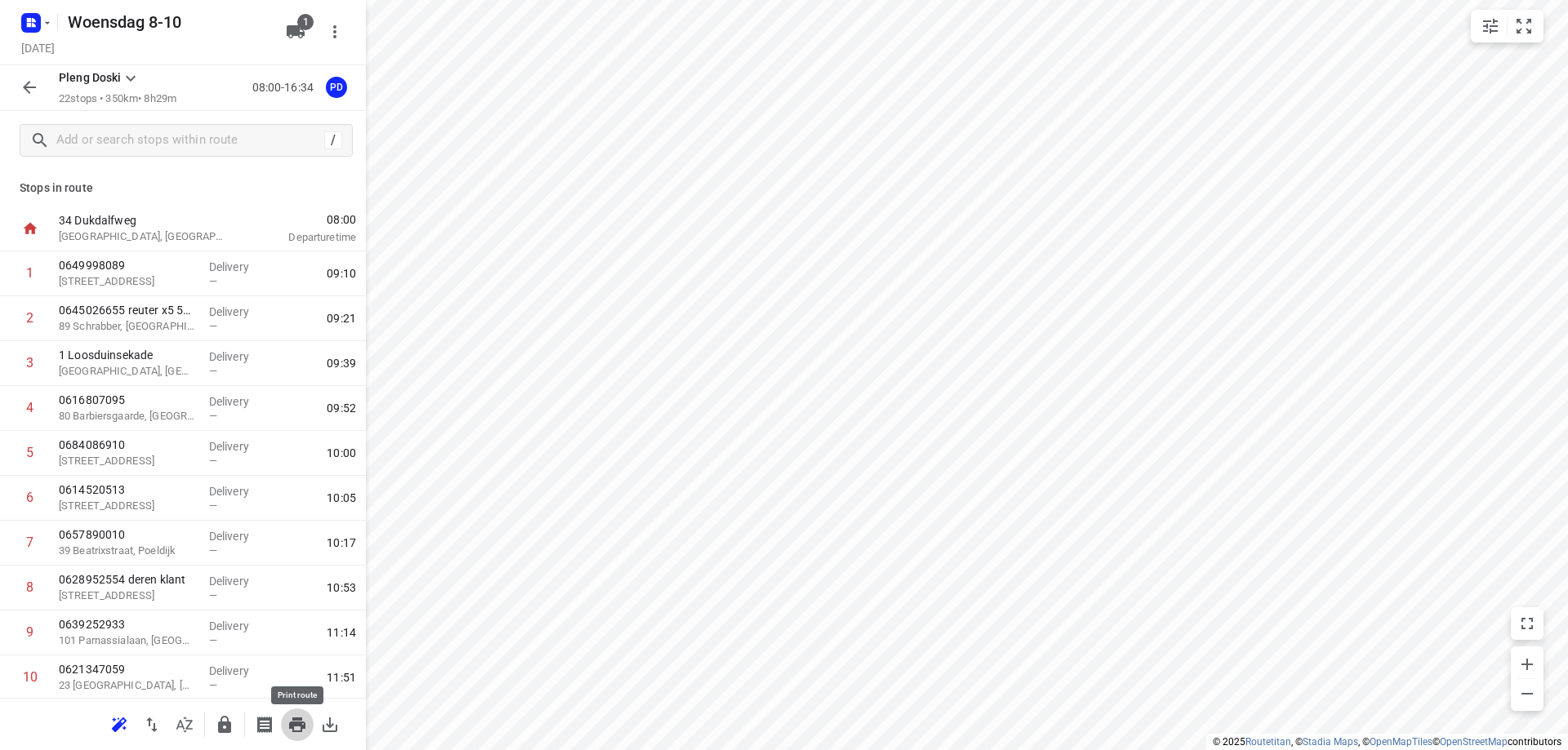
click at [297, 734] on icon "button" at bounding box center [297, 724] width 20 height 20
